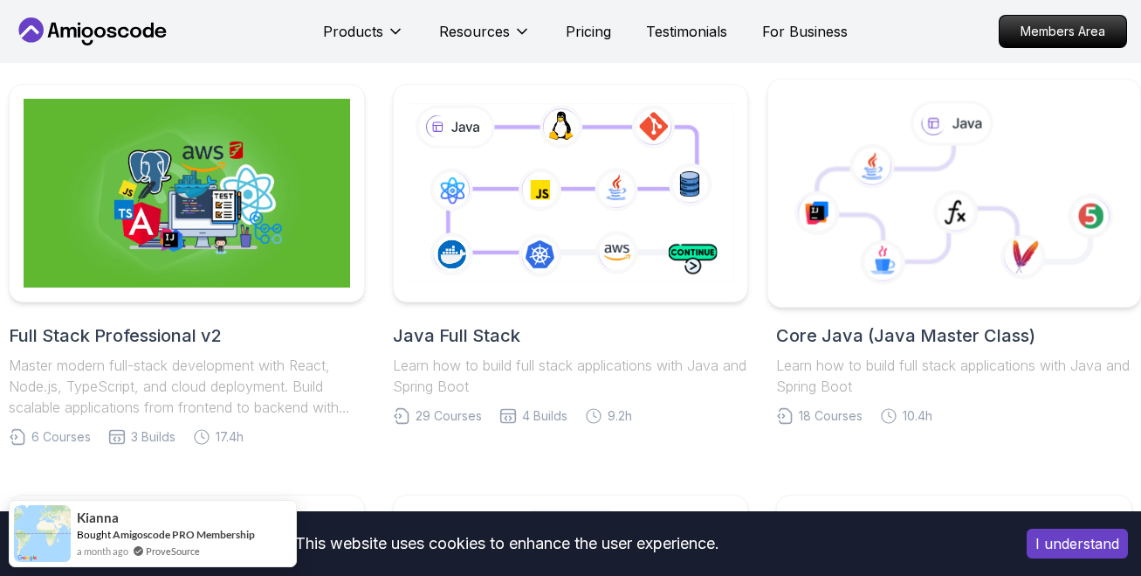
scroll to position [349, 0]
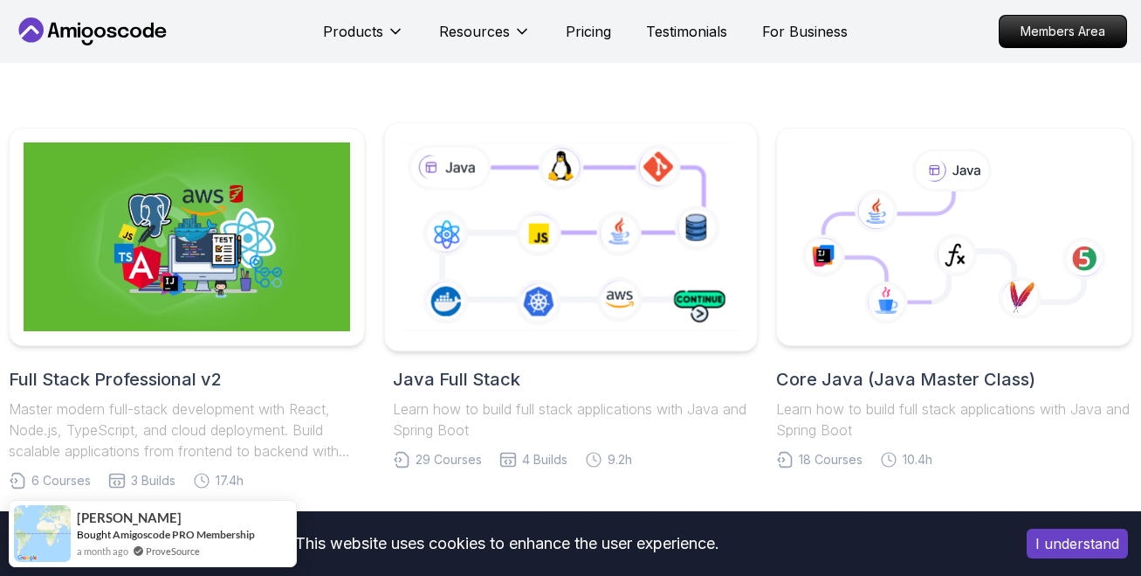
click at [504, 262] on icon at bounding box center [571, 237] width 350 height 195
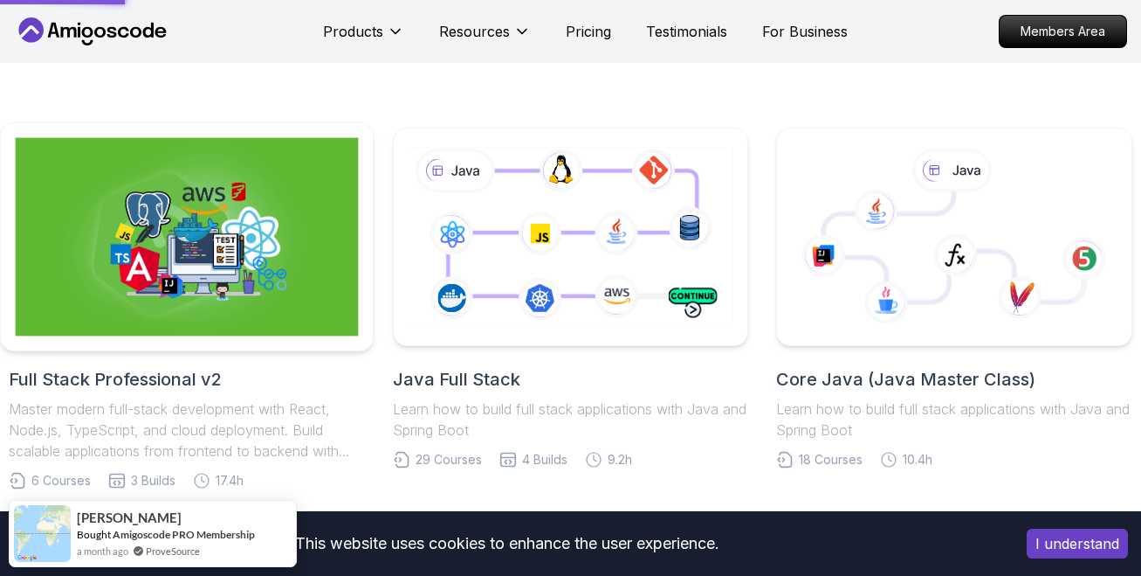
click at [297, 290] on img at bounding box center [187, 237] width 342 height 198
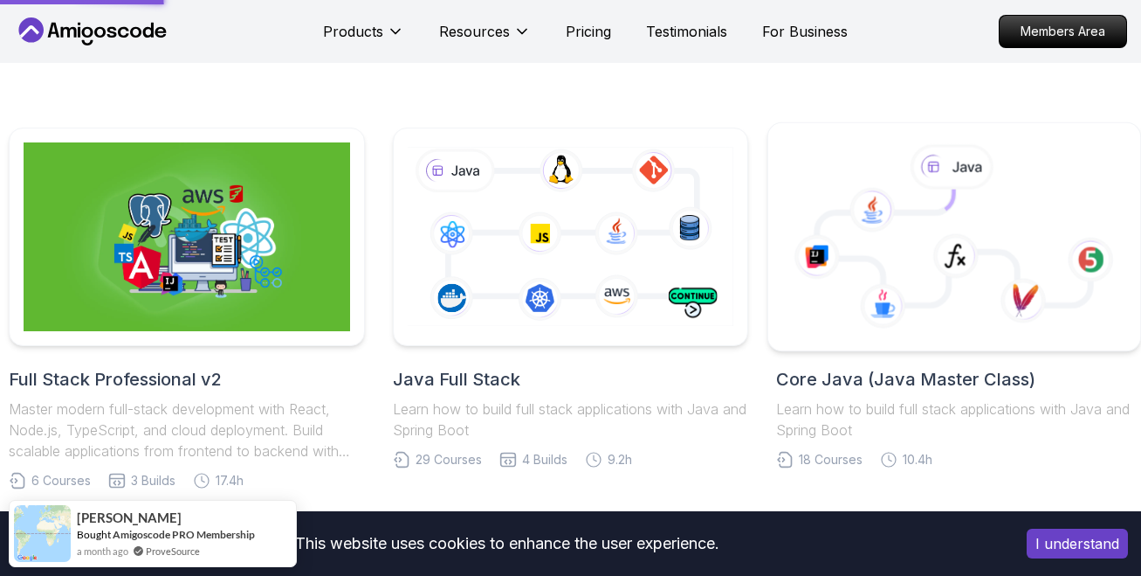
click at [960, 300] on icon at bounding box center [954, 237] width 342 height 198
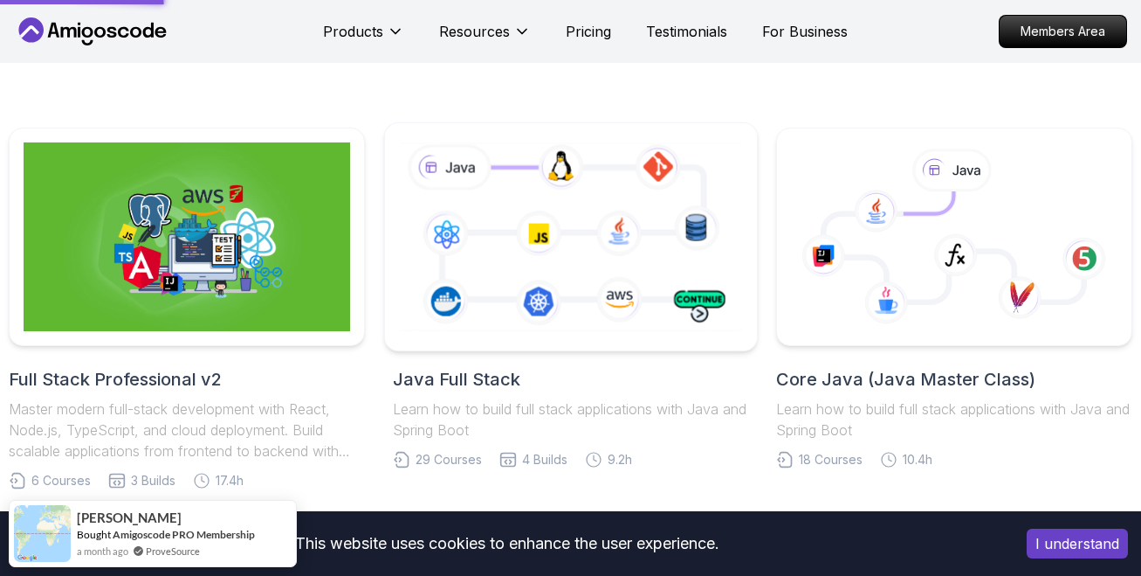
click at [589, 260] on icon at bounding box center [571, 237] width 350 height 195
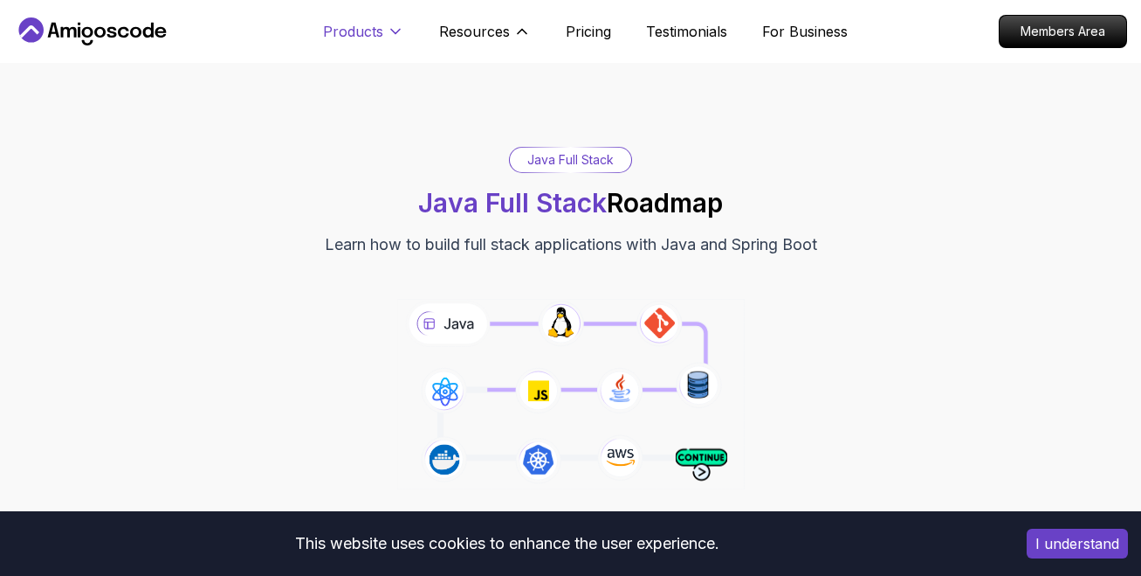
click at [347, 37] on p "Products" at bounding box center [353, 31] width 60 height 21
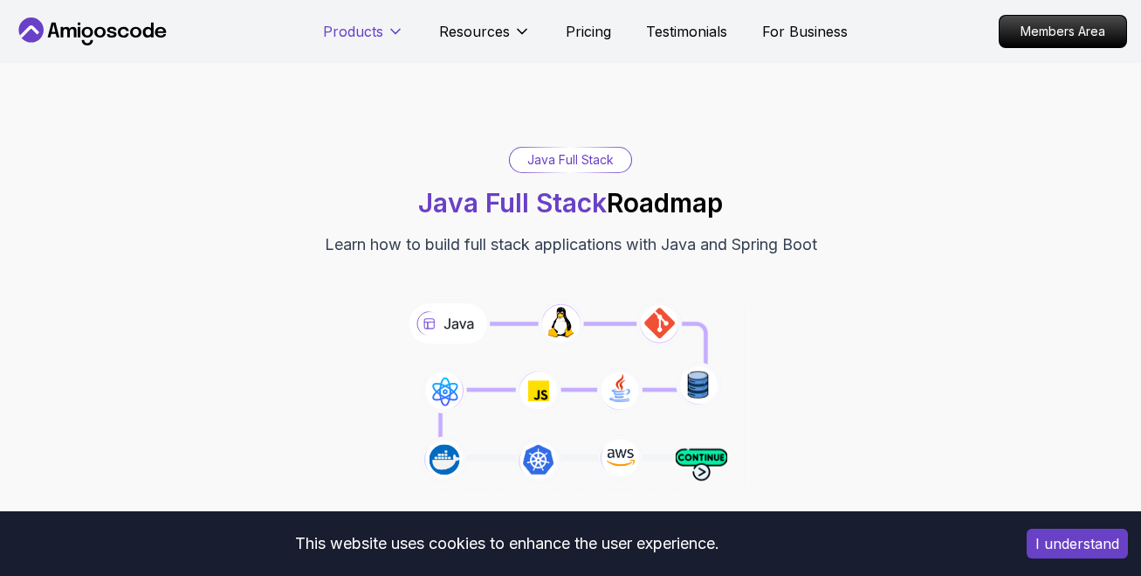
click at [355, 31] on p "Products" at bounding box center [353, 31] width 60 height 21
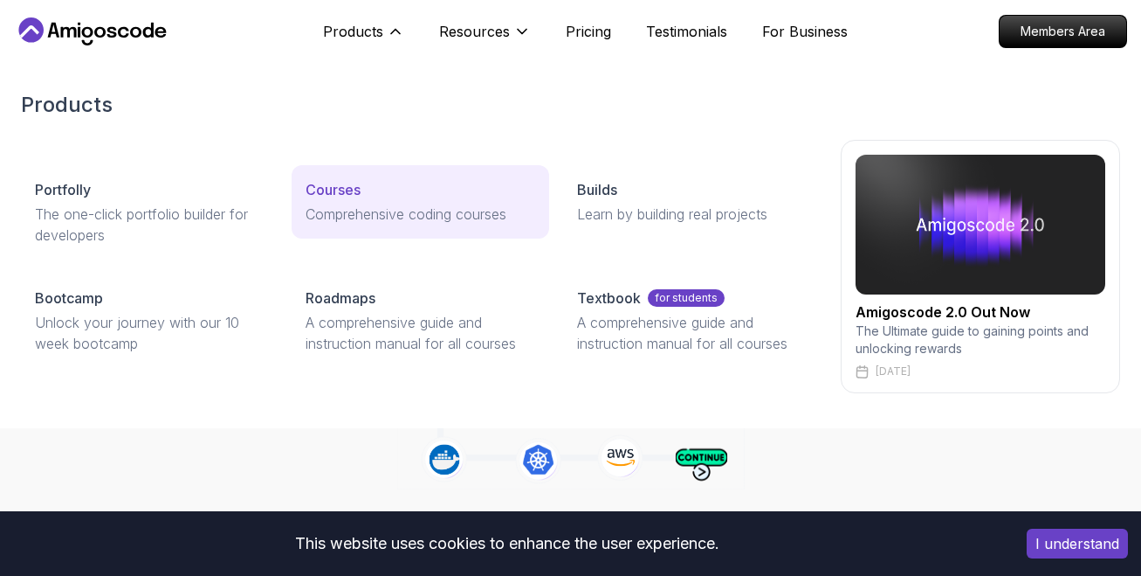
click at [319, 198] on p "Courses" at bounding box center [333, 189] width 55 height 21
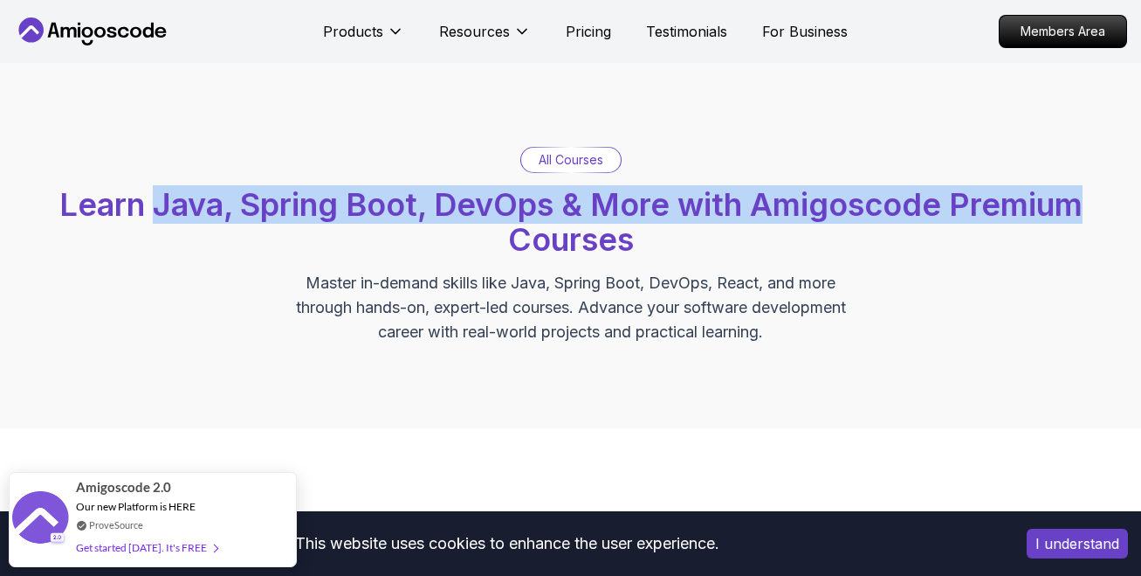
drag, startPoint x: 154, startPoint y: 202, endPoint x: 1056, endPoint y: 218, distance: 902.3
click at [1082, 212] on span "Learn Java, Spring Boot, DevOps & More with Amigoscode Premium Courses" at bounding box center [571, 221] width 1024 height 73
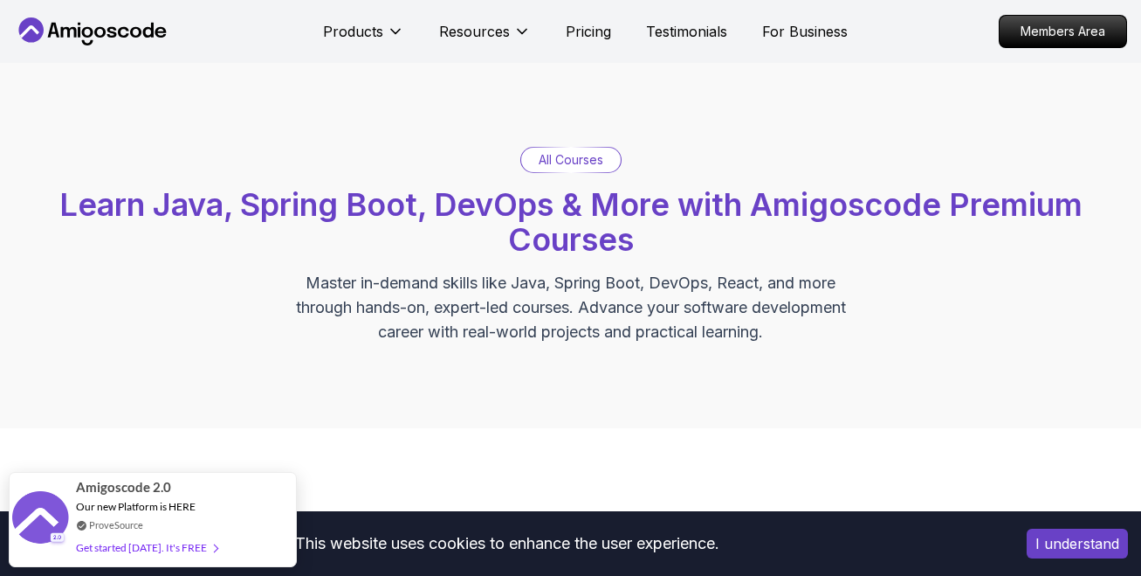
click at [838, 272] on p "Master in-demand skills like Java, Spring Boot, DevOps, React, and more through…" at bounding box center [571, 307] width 587 height 73
